Goal: Information Seeking & Learning: Find specific fact

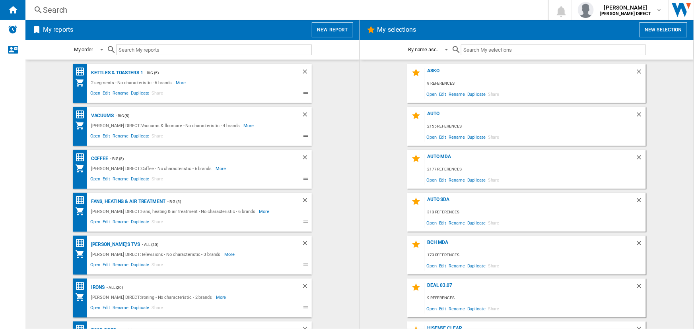
click at [226, 9] on div "Search" at bounding box center [285, 9] width 485 height 11
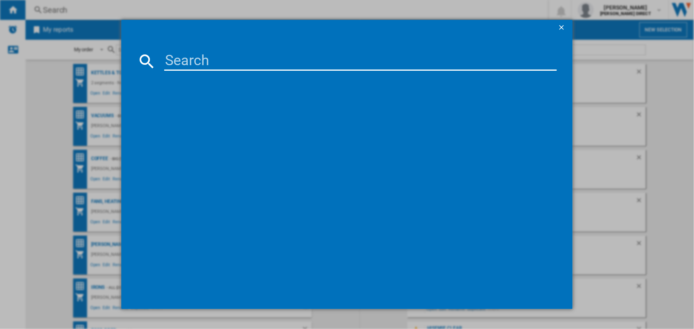
click at [223, 66] on input at bounding box center [360, 61] width 392 height 19
paste input "ICNSD5603"
type input "ICNSD5603"
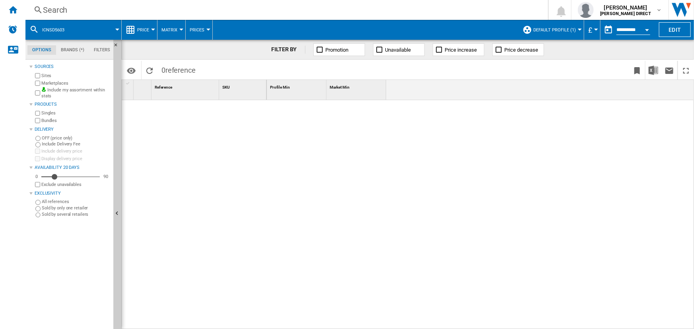
click at [565, 22] on button "Default profile (1)" at bounding box center [557, 30] width 47 height 20
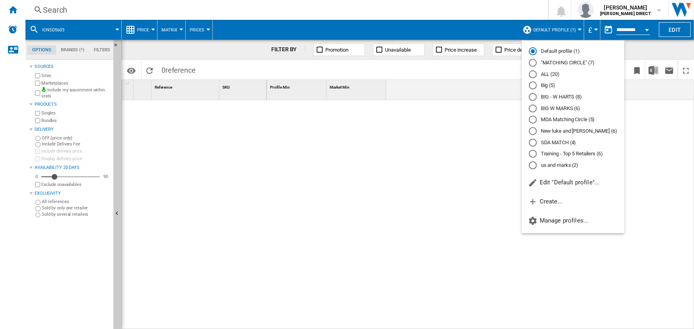
click at [541, 74] on md-radio-button "ALL (20)" at bounding box center [573, 74] width 88 height 8
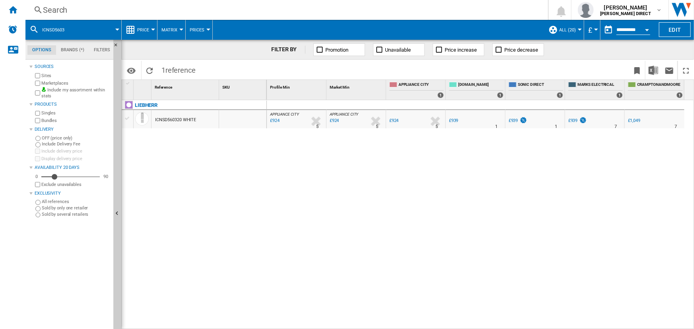
click at [310, 12] on div "Search" at bounding box center [285, 9] width 485 height 11
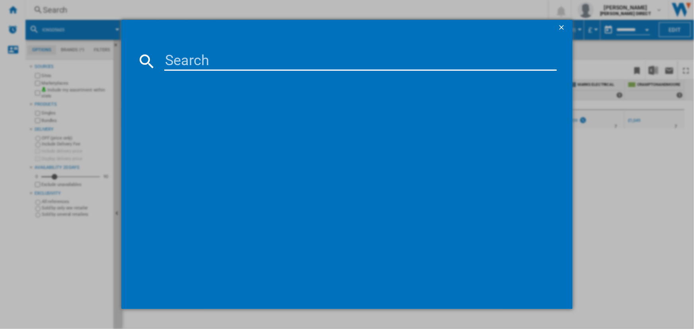
type input "SIFNE5108"
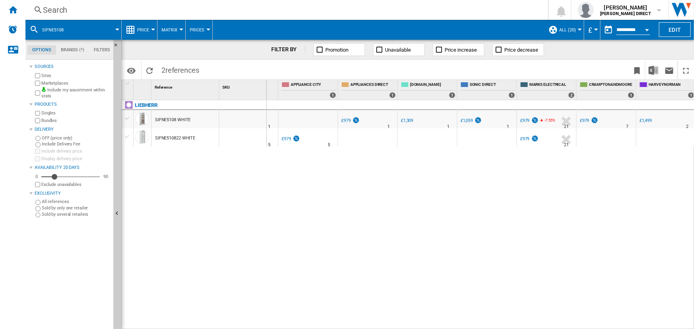
scroll to position [0, 109]
click at [295, 14] on div "Search" at bounding box center [285, 9] width 485 height 11
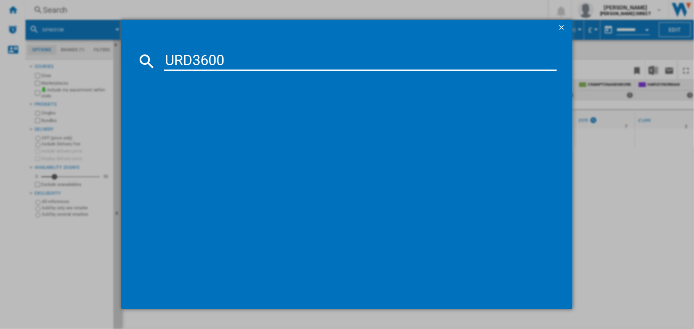
type input "URD3600"
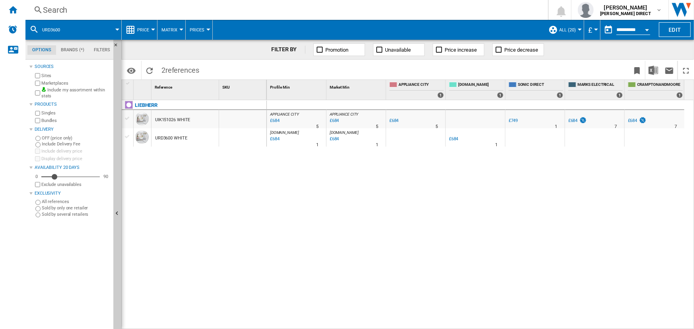
click at [323, 6] on div "Search" at bounding box center [285, 9] width 485 height 11
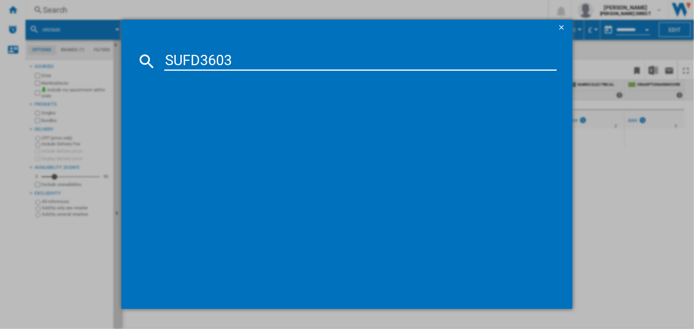
type input "SUFD3603"
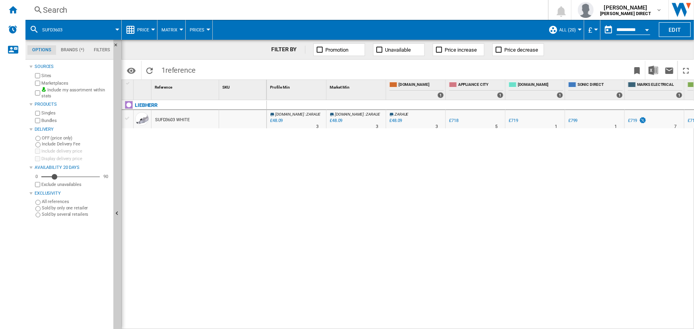
scroll to position [0, 49]
